Goal: Understand site structure: Understand site structure

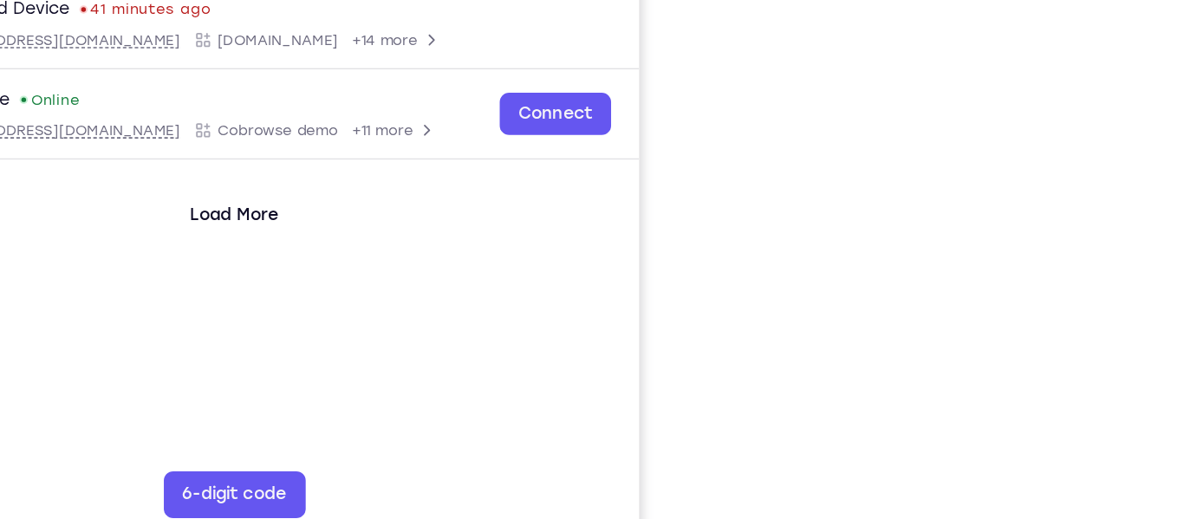
scroll to position [270, 0]
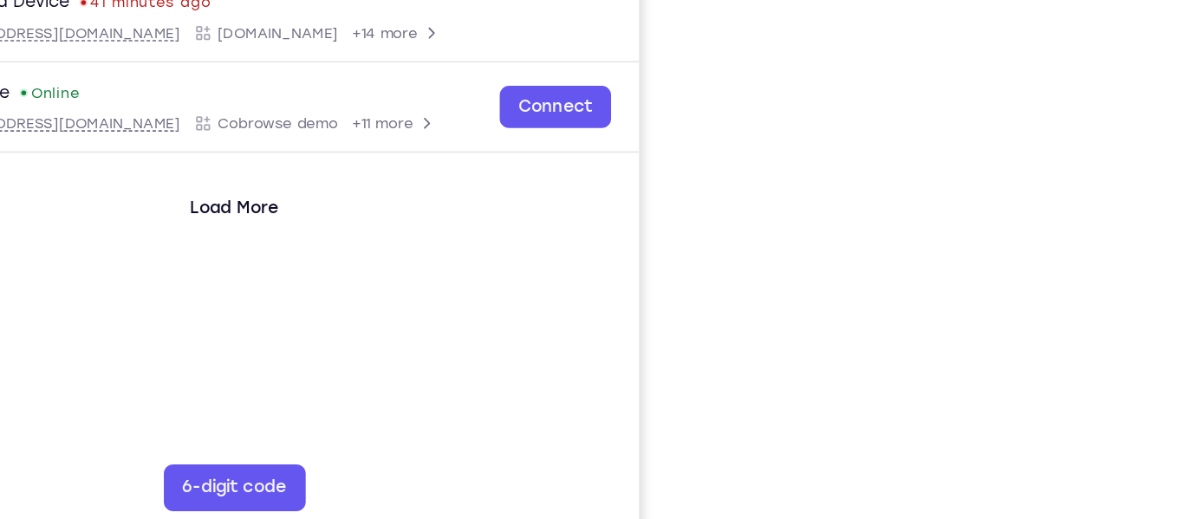
click at [1114, 203] on div "Your Support Agent Your Customer Web iOS Android Next Steps We’d be happy to gi…" at bounding box center [592, 358] width 1110 height 1144
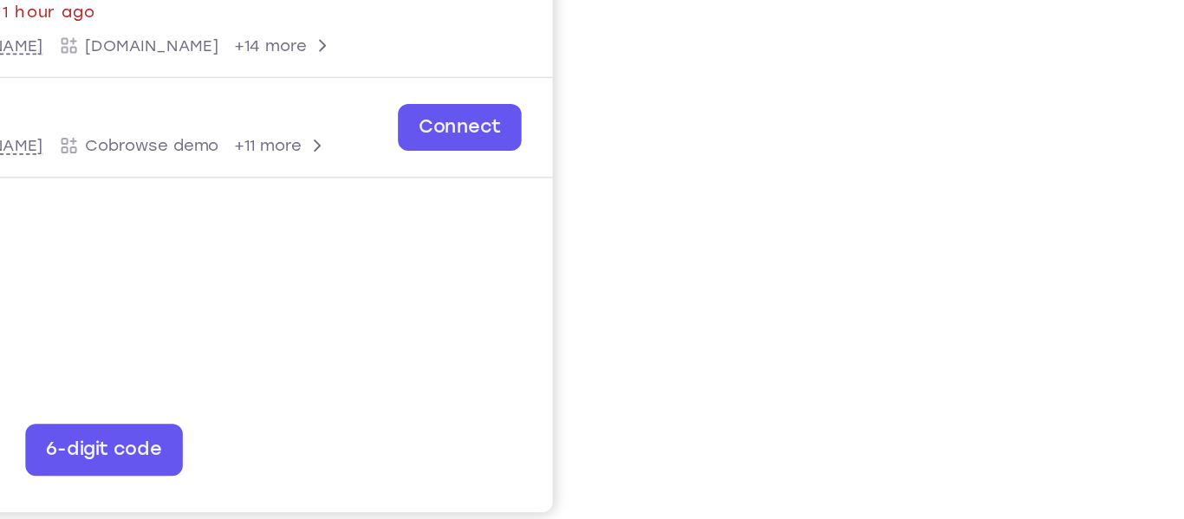
scroll to position [299, 0]
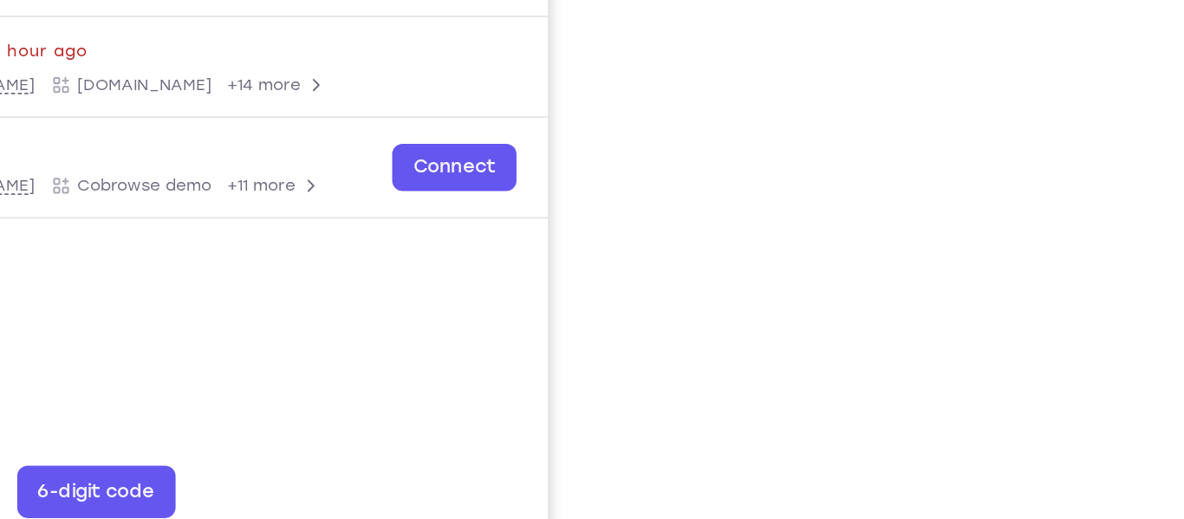
click at [1077, 277] on div at bounding box center [938, 241] width 277 height 533
click at [1106, 263] on div "Your Support Agent Your Customer Web iOS Android Next Steps We’d be happy to gi…" at bounding box center [592, 328] width 1110 height 1144
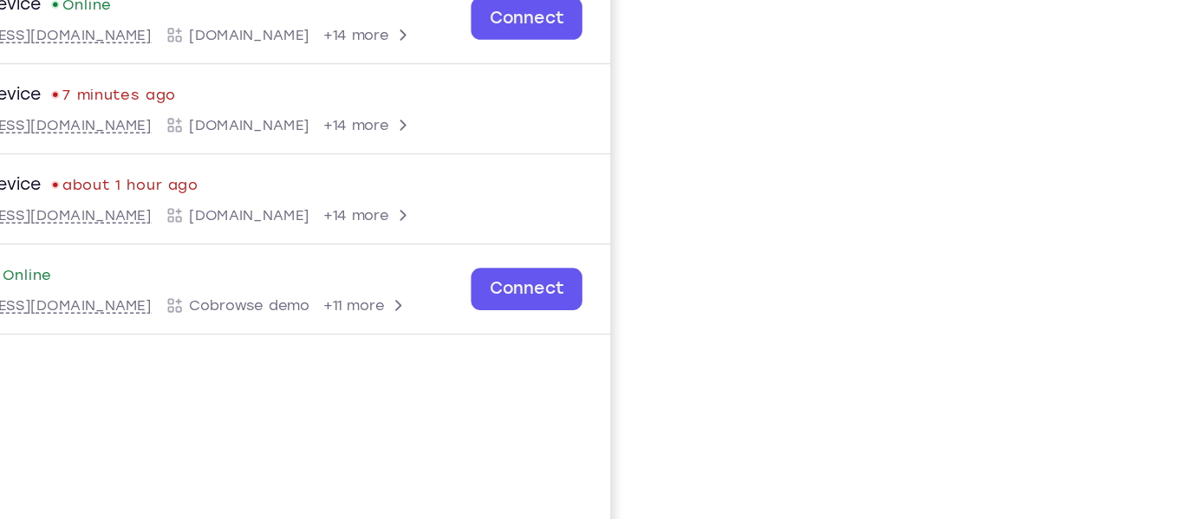
scroll to position [254, 0]
